Goal: Information Seeking & Learning: Learn about a topic

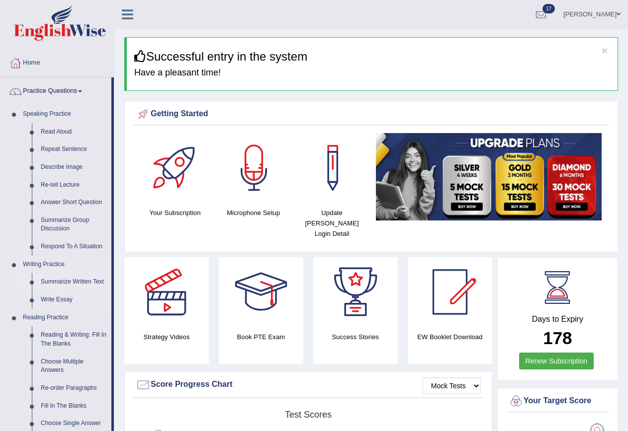
click at [78, 282] on link "Summarize Written Text" at bounding box center [73, 282] width 75 height 18
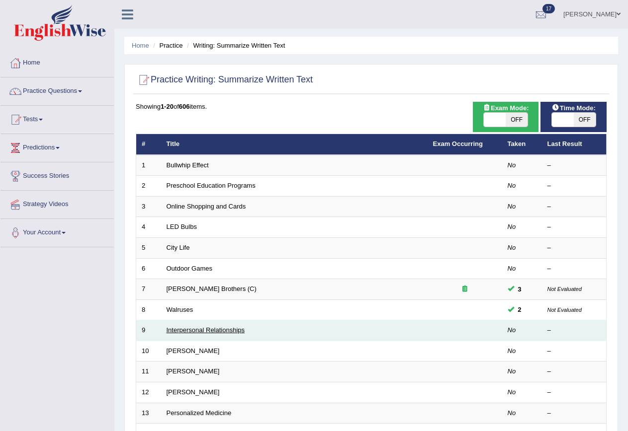
click at [199, 330] on link "Interpersonal Relationships" at bounding box center [205, 329] width 79 height 7
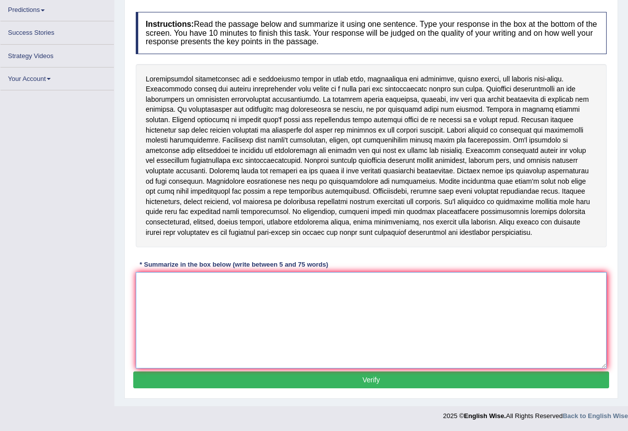
click at [193, 276] on textarea at bounding box center [371, 320] width 471 height 96
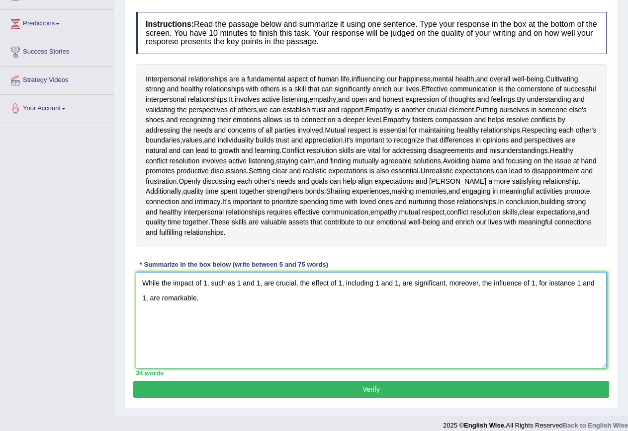
click at [193, 283] on textarea "While the impact of 1, such as 1 and 1, are crucial, the effect of 1, including…" at bounding box center [371, 320] width 471 height 96
click at [332, 281] on textarea "While the impacts of 1, such as 1 and 1, are crucial, the effect of 1, includin…" at bounding box center [371, 320] width 471 height 96
click at [528, 284] on textarea "While the impacts of 1, such as 1 and 1, are crucial, the effects of 1, includi…" at bounding box center [371, 320] width 471 height 96
click at [585, 284] on textarea "While the impacts of 1, such as 1 and 1, are crucial, the effects of 1, includi…" at bounding box center [371, 320] width 471 height 96
click at [216, 298] on textarea "While the impacts of 1, such as 1 and 1, are crucial, the effects of 1, includi…" at bounding box center [371, 320] width 471 height 96
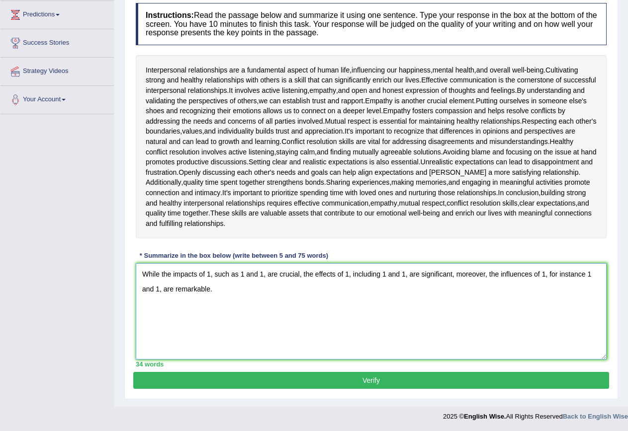
scroll to position [134, 0]
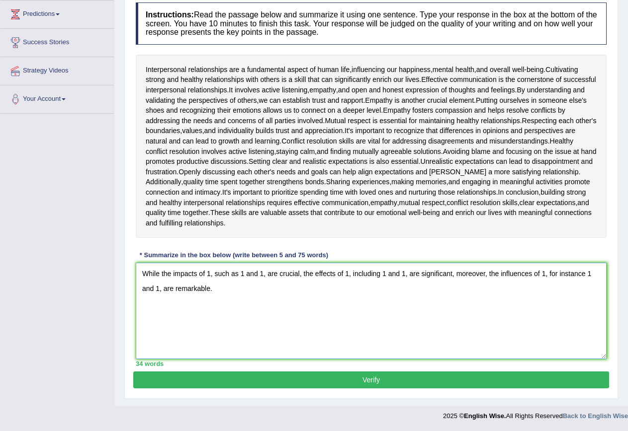
type textarea "While the impacts of 1, such as 1 and 1, are crucial, the effects of 1, includi…"
click at [333, 370] on div "Instructions: Read the passage below and summarize it using one sentence. Type …" at bounding box center [370, 185] width 475 height 374
click at [331, 375] on button "Verify" at bounding box center [370, 380] width 475 height 17
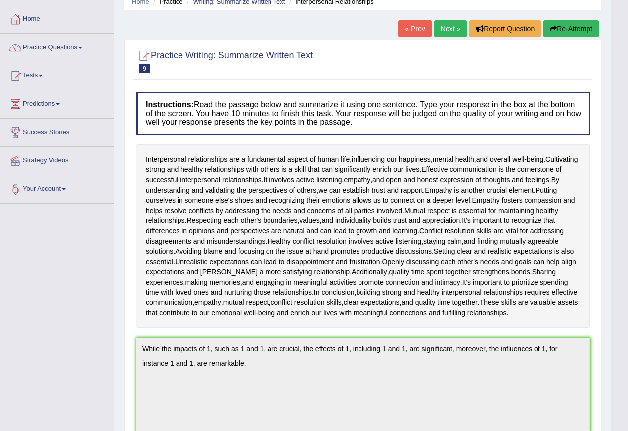
scroll to position [0, 0]
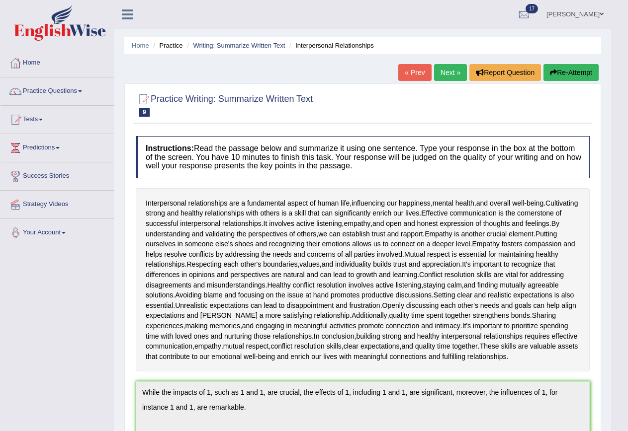
click at [559, 68] on button "Re-Attempt" at bounding box center [570, 72] width 55 height 17
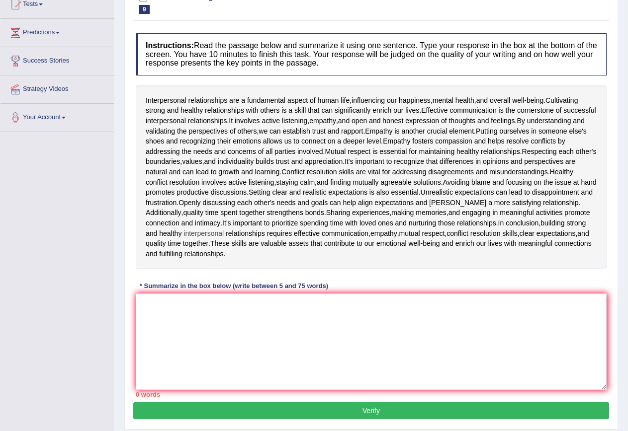
scroll to position [146, 0]
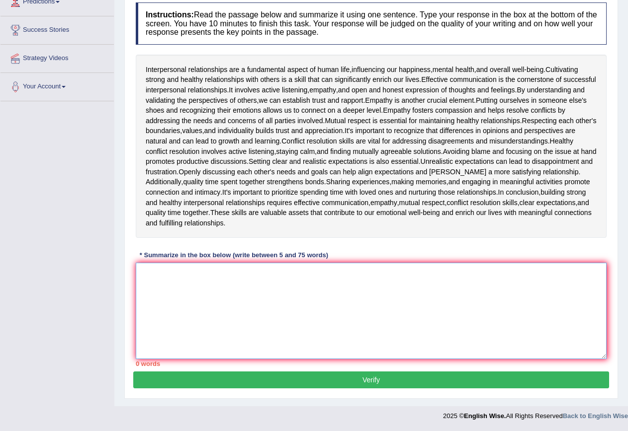
click at [276, 298] on textarea at bounding box center [371, 311] width 471 height 96
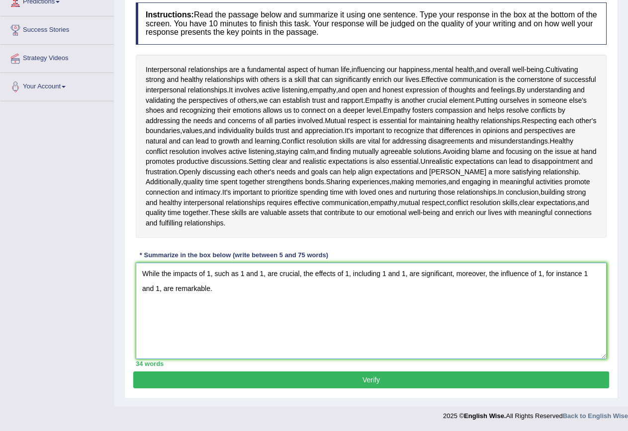
click at [529, 274] on textarea "While the impacts of 1, such as 1 and 1, are crucial, the effects of 1, includi…" at bounding box center [371, 311] width 471 height 96
click at [293, 292] on textarea "While the impacts of 1, such as 1 and 1, are crucial, the effects of 1, includi…" at bounding box center [371, 311] width 471 height 96
type textarea "While the impacts of 1, such as 1 and 1, are crucial, the effects of 1, includi…"
click at [352, 381] on button "Verify" at bounding box center [370, 380] width 475 height 17
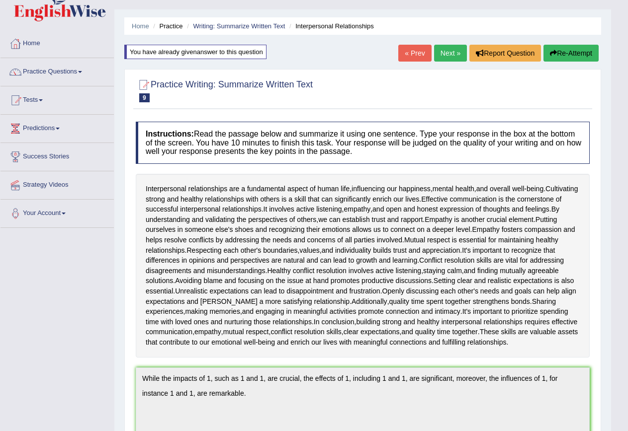
scroll to position [0, 0]
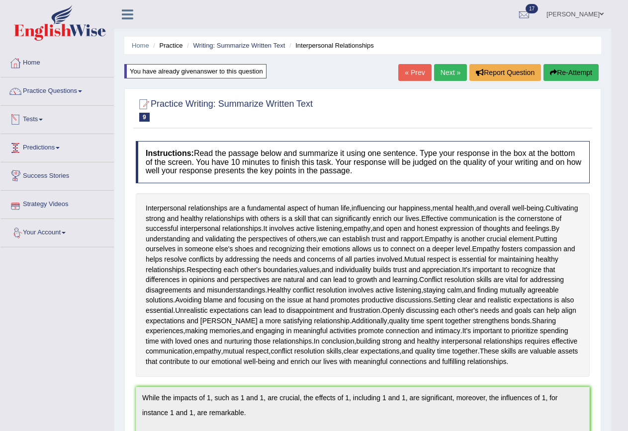
click at [41, 119] on link "Tests" at bounding box center [56, 118] width 113 height 25
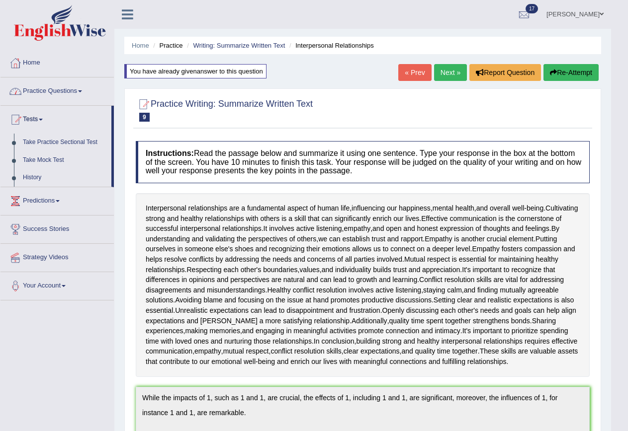
click at [47, 92] on link "Practice Questions" at bounding box center [56, 90] width 113 height 25
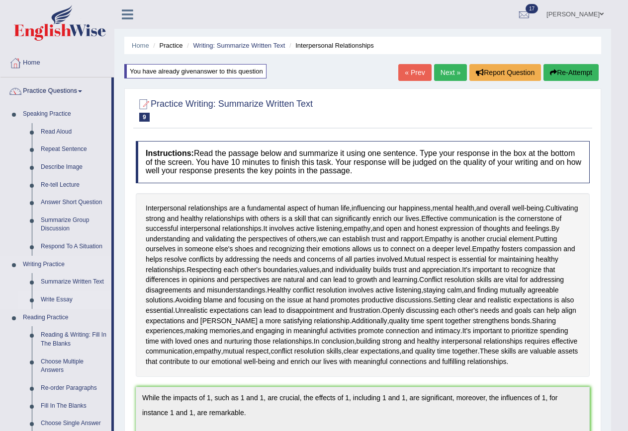
click at [63, 299] on link "Write Essay" at bounding box center [73, 300] width 75 height 18
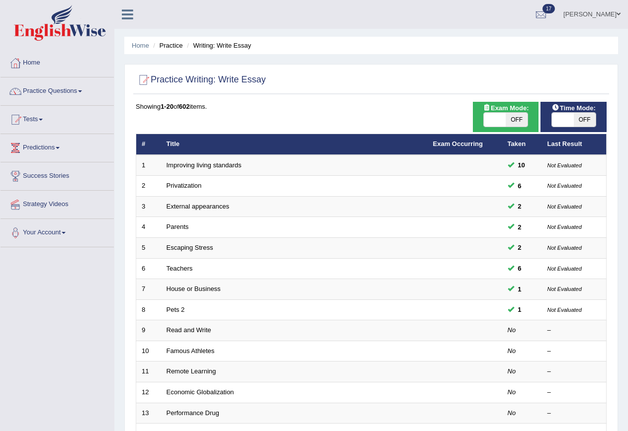
click at [516, 113] on span "OFF" at bounding box center [516, 120] width 22 height 14
checkbox input "true"
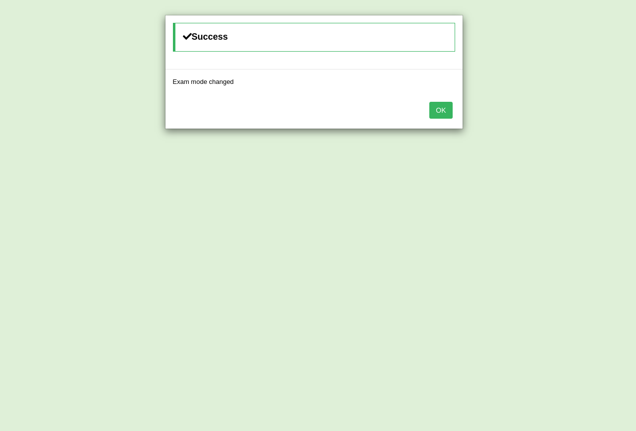
click at [441, 105] on button "OK" at bounding box center [440, 110] width 23 height 17
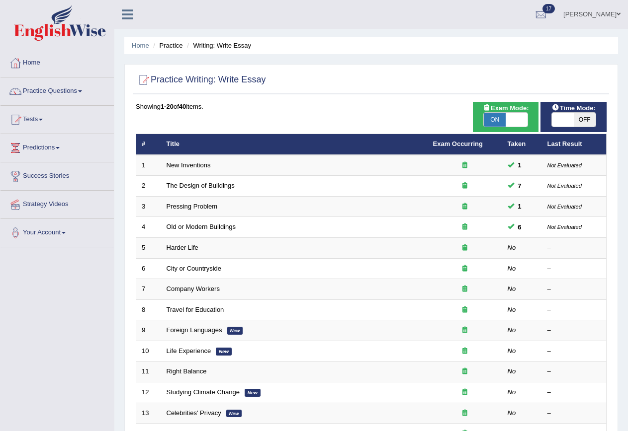
click at [584, 116] on span "OFF" at bounding box center [584, 120] width 22 height 14
checkbox input "true"
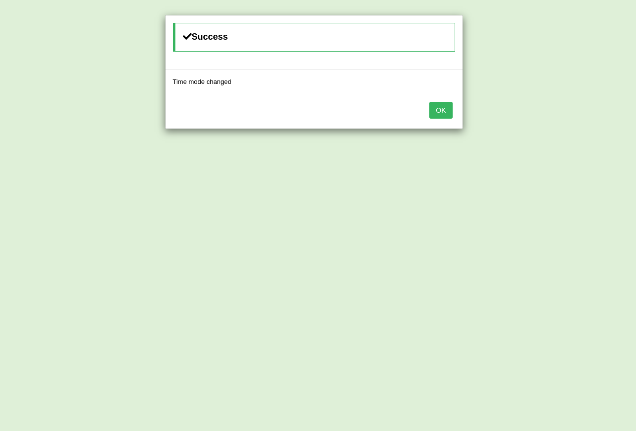
click at [439, 106] on button "OK" at bounding box center [440, 110] width 23 height 17
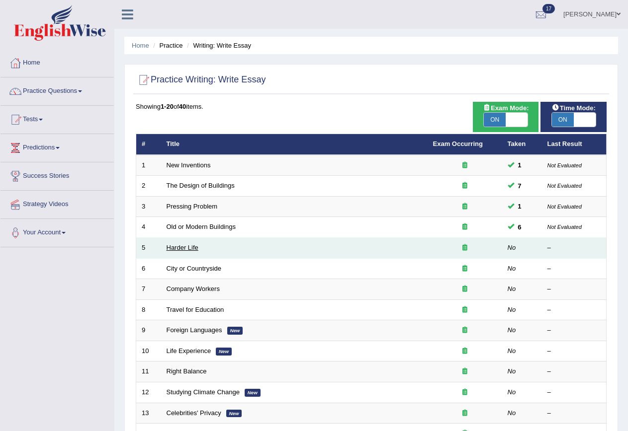
click at [183, 246] on link "Harder Life" at bounding box center [182, 247] width 32 height 7
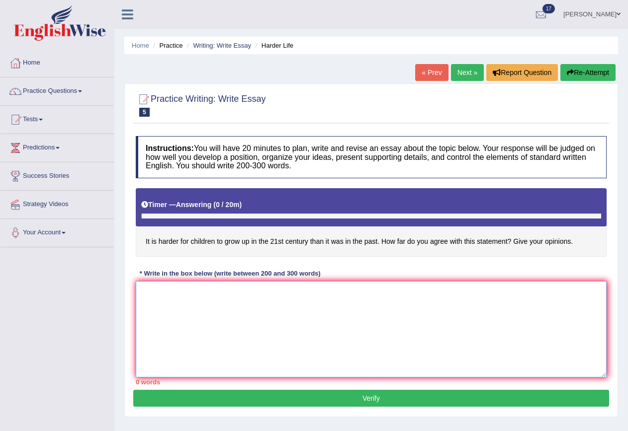
click at [196, 308] on textarea at bounding box center [371, 329] width 471 height 96
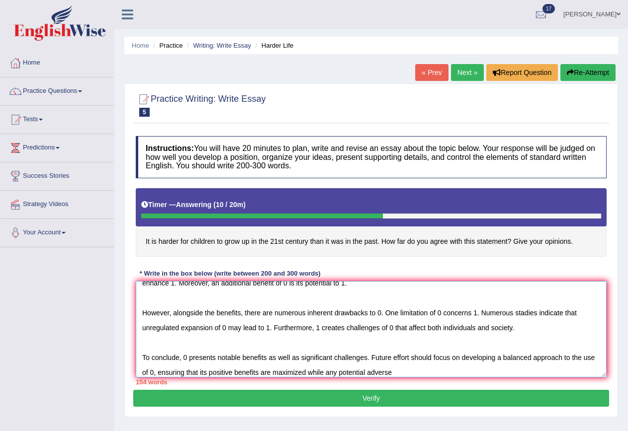
scroll to position [75, 0]
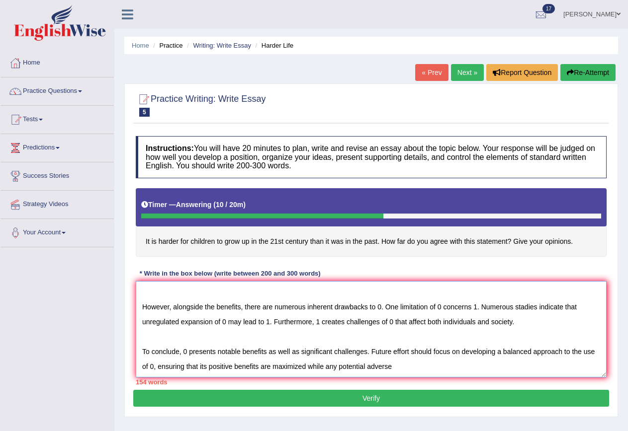
drag, startPoint x: 246, startPoint y: 372, endPoint x: 270, endPoint y: 369, distance: 24.0
click at [270, 369] on textarea "Thr increasing influence of 0 has ignited numerous discessions. This matter is …" at bounding box center [371, 329] width 471 height 96
click at [413, 367] on textarea "Thr increasing influence of 0 has ignited numerous discessions. This matter is …" at bounding box center [371, 329] width 471 height 96
type textarea "Thr increasing influence of 0 has ignited numerous discessions. This matter is …"
click at [376, 395] on button "Verify" at bounding box center [370, 398] width 475 height 17
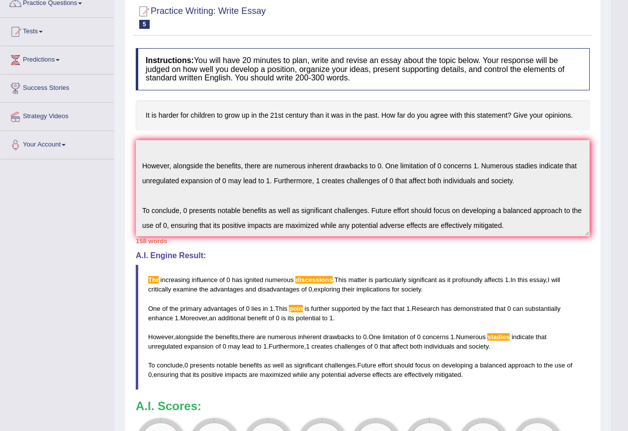
scroll to position [99, 0]
